Goal: Task Accomplishment & Management: Manage account settings

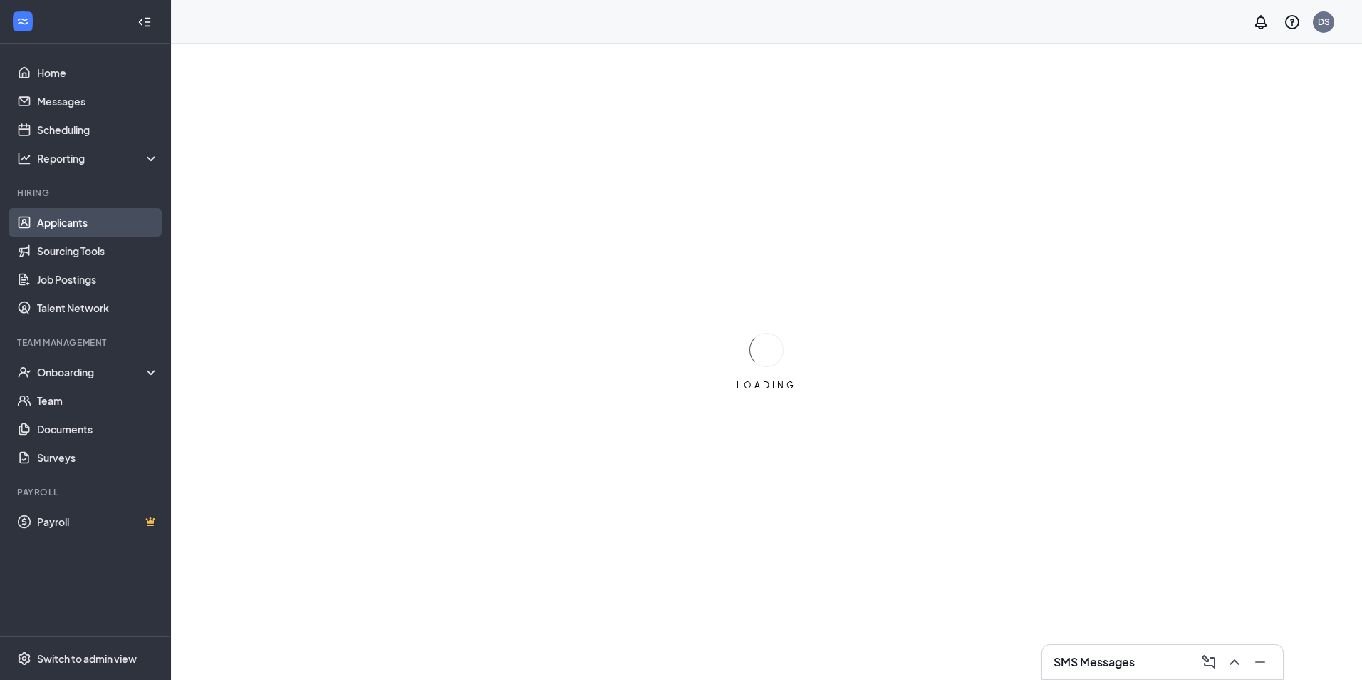
click at [105, 229] on link "Applicants" at bounding box center [98, 222] width 122 height 29
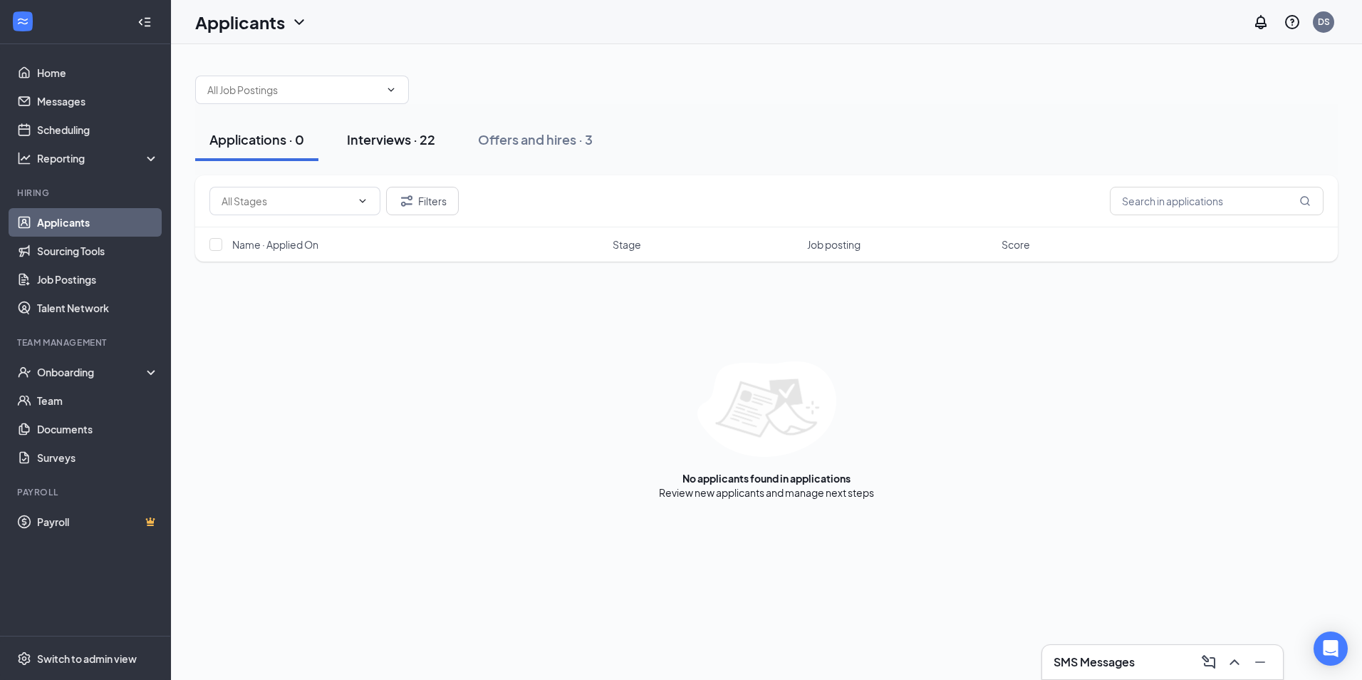
click at [418, 152] on button "Interviews · 22" at bounding box center [391, 139] width 117 height 43
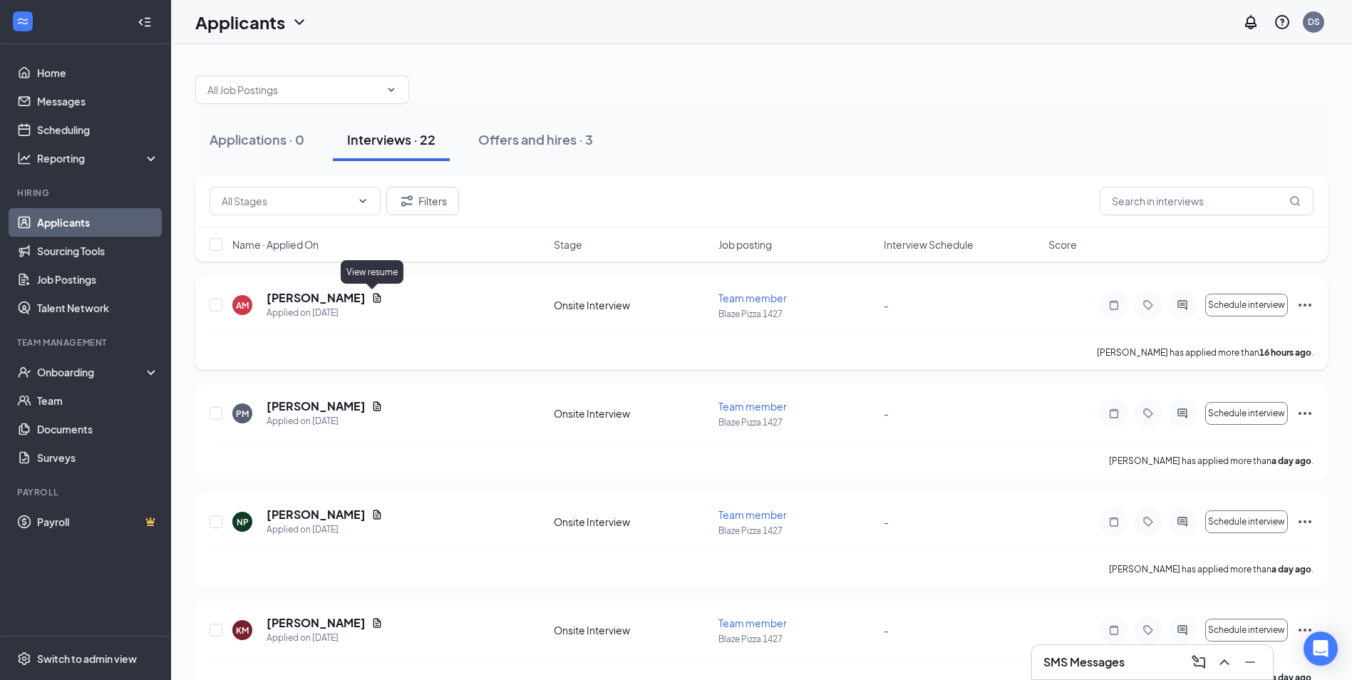
click at [373, 298] on icon "Document" at bounding box center [377, 297] width 8 height 9
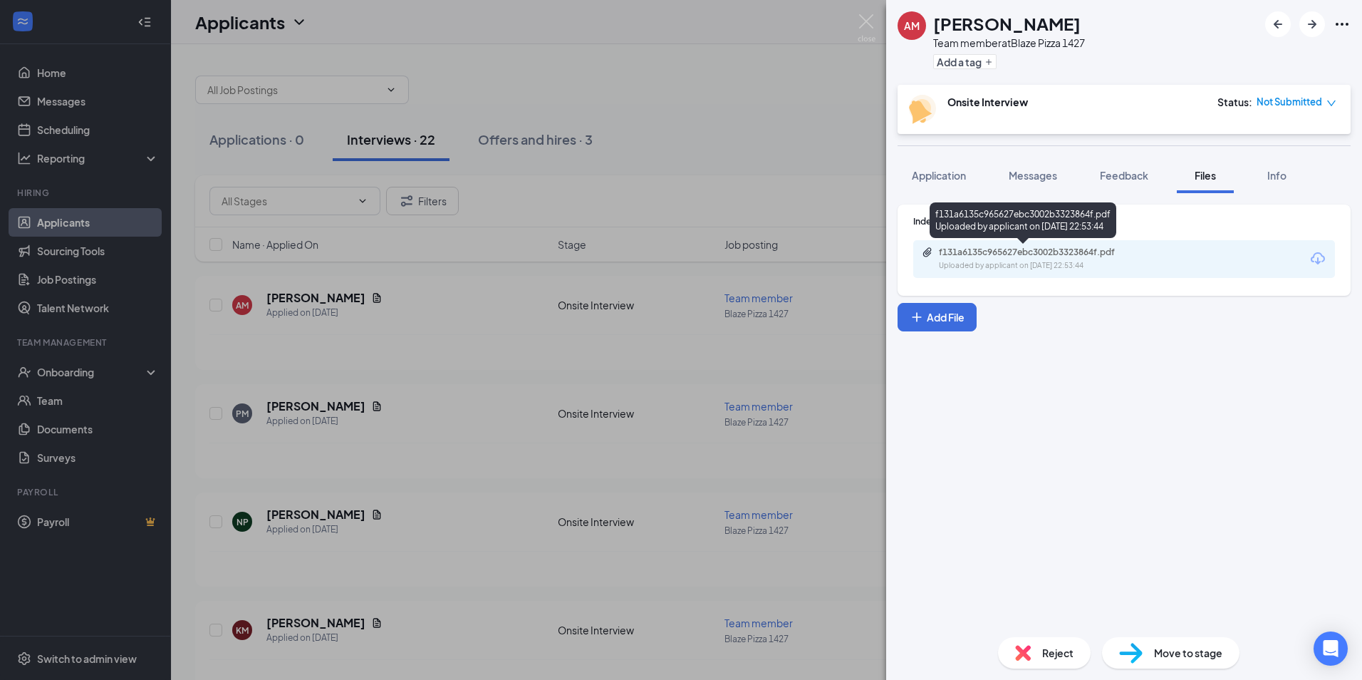
click at [1040, 237] on div "f131a6135c965627ebc3002b3323864f.pdf Uploaded by applicant on [DATE] 22:53:44" at bounding box center [1023, 220] width 187 height 36
click at [1028, 270] on div "Uploaded by applicant on [DATE] 22:53:44" at bounding box center [1046, 265] width 214 height 11
click at [512, 361] on div "AM [PERSON_NAME] Team member at Blaze Pizza 1427 Add a tag Onsite Interview Sta…" at bounding box center [681, 340] width 1362 height 680
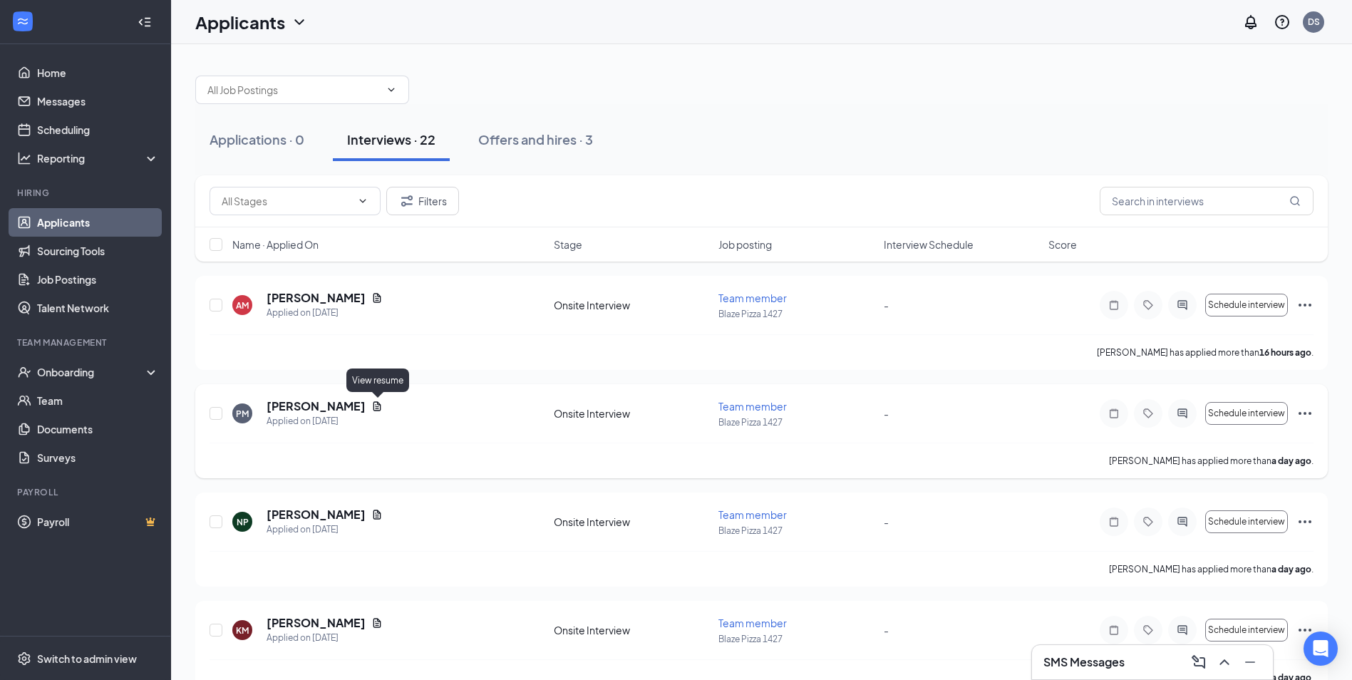
click at [375, 405] on icon "Document" at bounding box center [377, 405] width 8 height 9
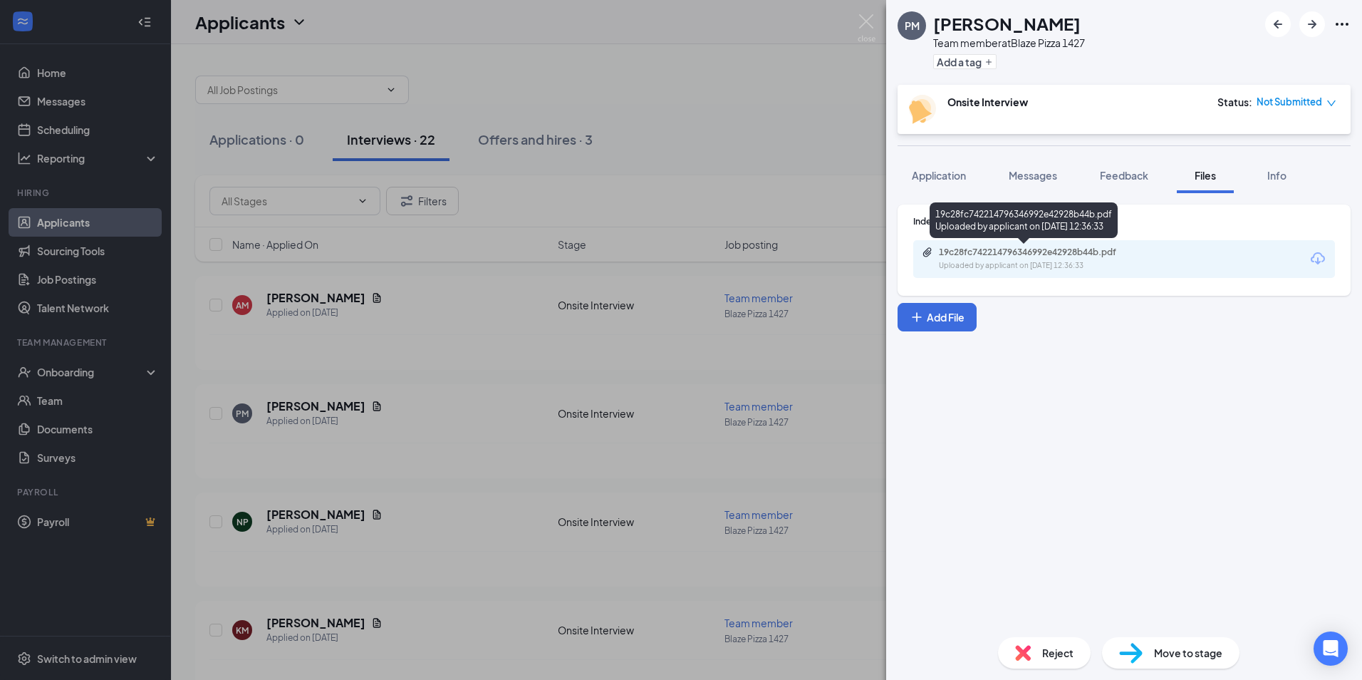
drag, startPoint x: 1003, startPoint y: 260, endPoint x: 1005, endPoint y: 247, distance: 13.7
click at [1005, 247] on div "19c28fc742214796346992e42928b44b.pdf" at bounding box center [1039, 252] width 200 height 11
click at [445, 286] on div "PM [PERSON_NAME] Team member at Blaze Pizza 1427 Add a tag Onsite Interview Sta…" at bounding box center [681, 340] width 1362 height 680
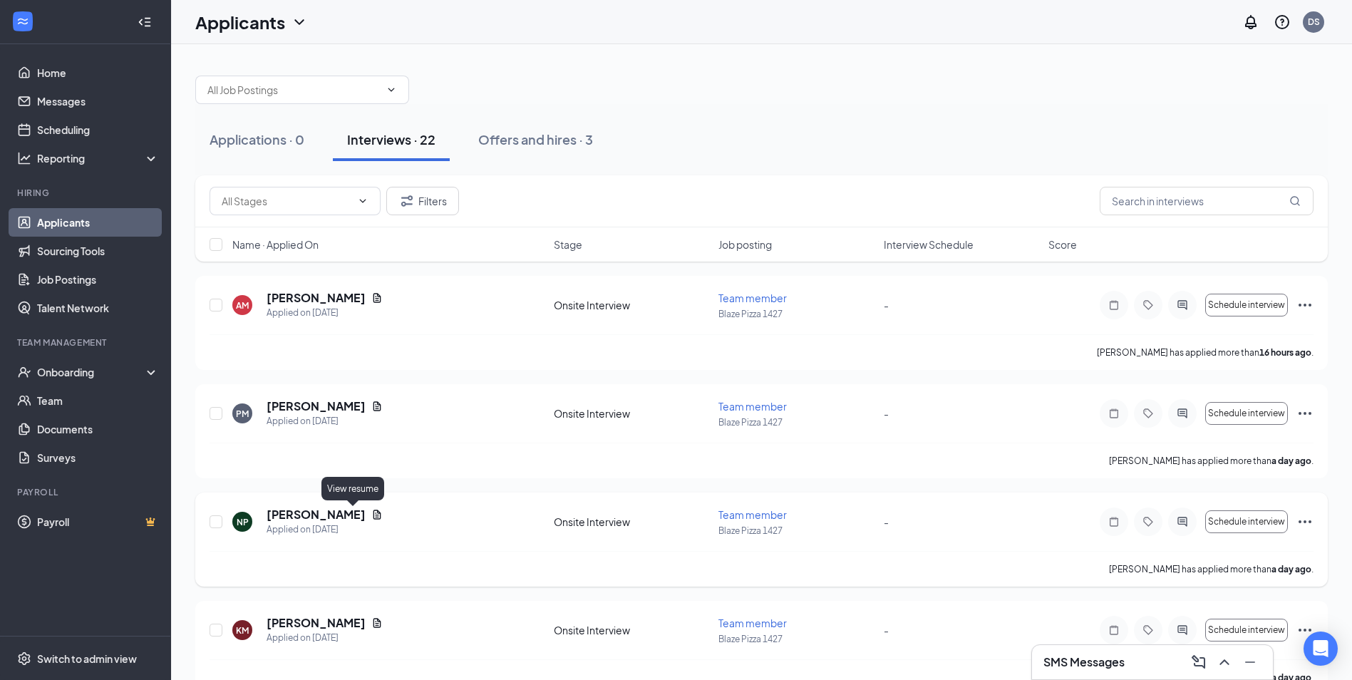
click at [371, 514] on icon "Document" at bounding box center [376, 514] width 11 height 11
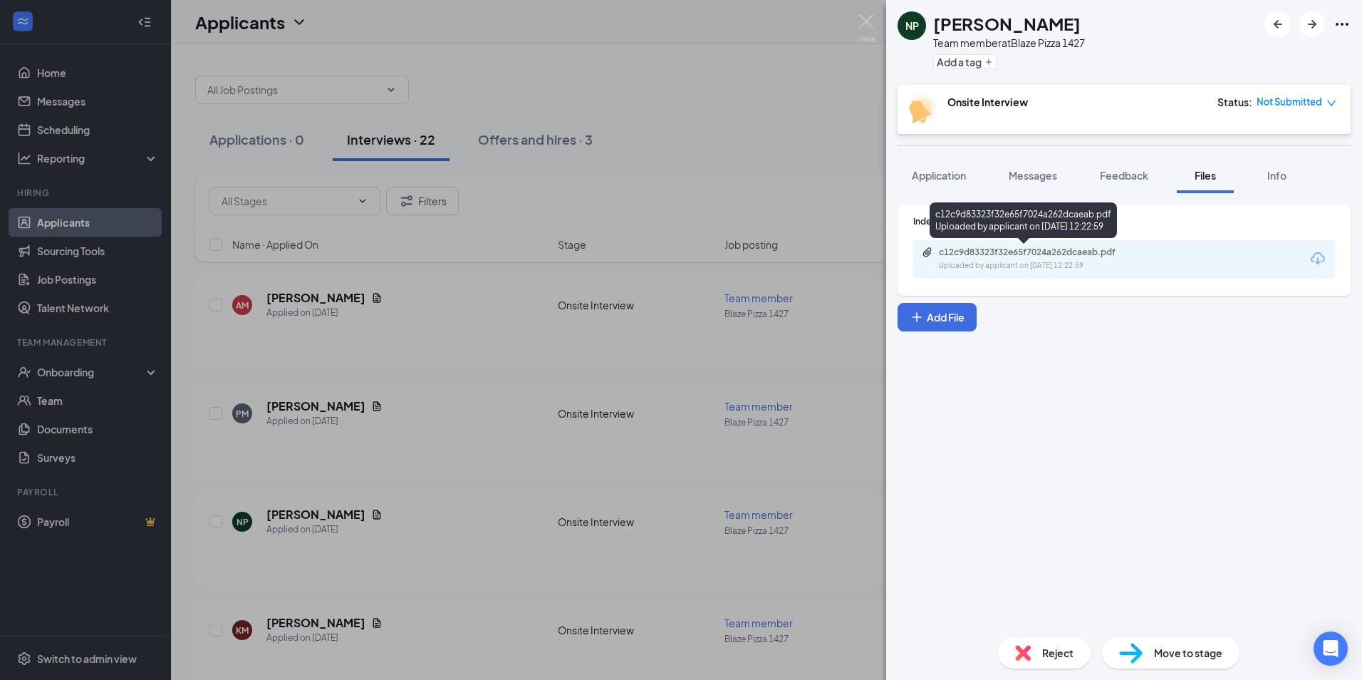
click at [1021, 252] on div "c12c9d83323f32e65f7024a262dcaeab.pdf" at bounding box center [1039, 252] width 200 height 11
